Goal: Transaction & Acquisition: Purchase product/service

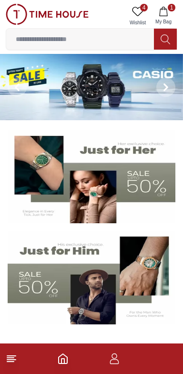
click at [165, 14] on icon "button" at bounding box center [164, 12] width 10 height 10
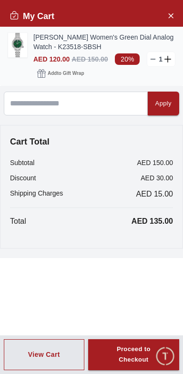
click at [16, 50] on img at bounding box center [17, 45] width 19 height 24
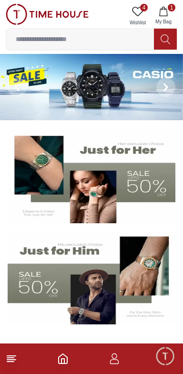
click at [139, 8] on icon at bounding box center [137, 11] width 11 height 11
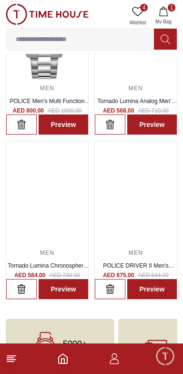
scroll to position [137, 0]
